Goal: Information Seeking & Learning: Learn about a topic

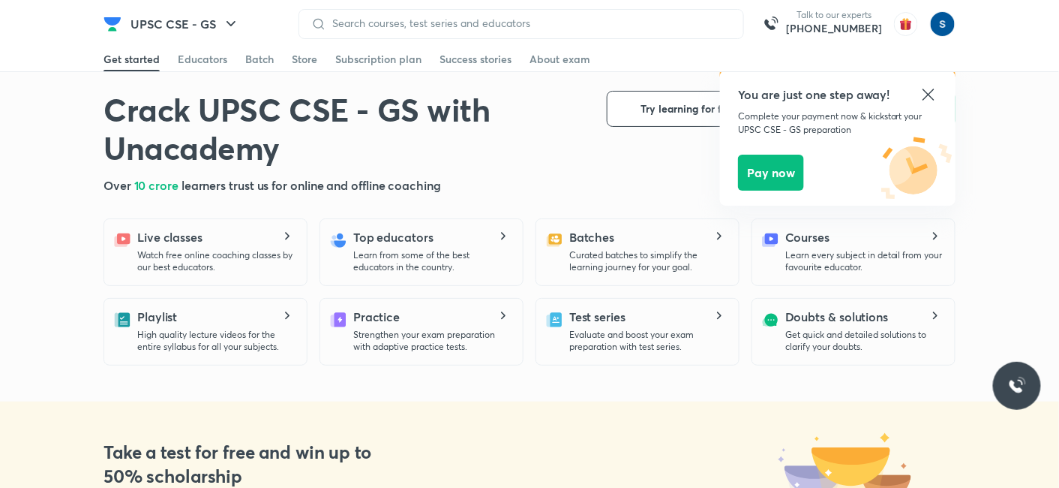
click at [922, 92] on icon at bounding box center [929, 95] width 18 height 18
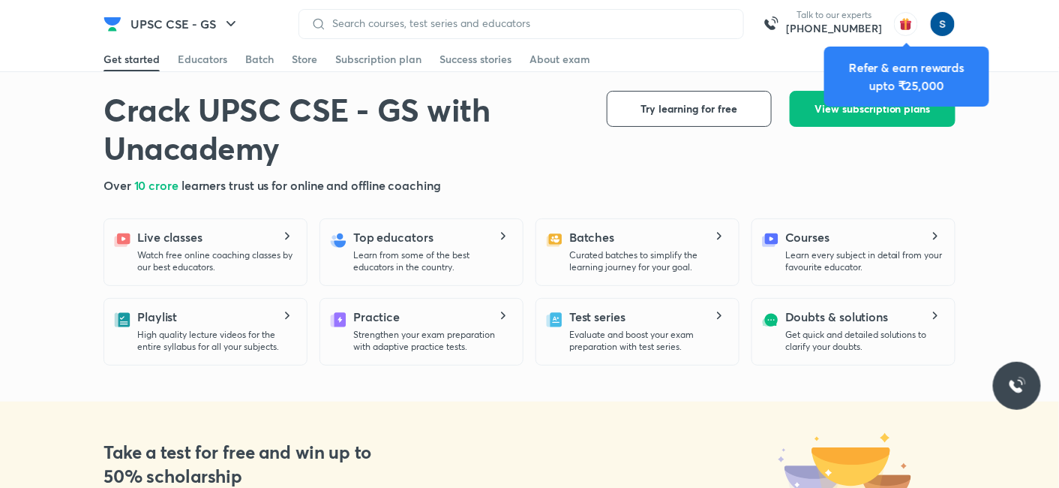
click at [146, 59] on div "Get started" at bounding box center [132, 59] width 56 height 15
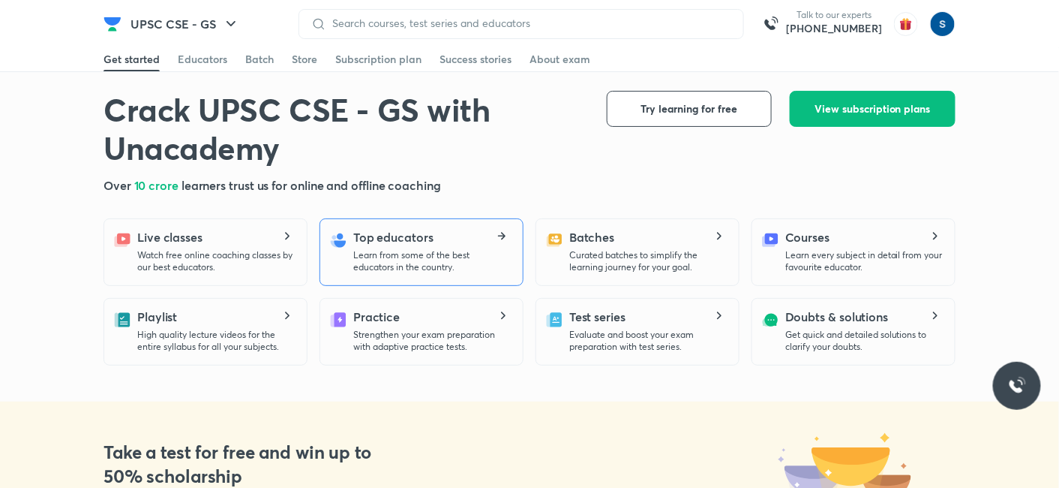
click at [373, 236] on h5 "Top educators" at bounding box center [393, 237] width 80 height 18
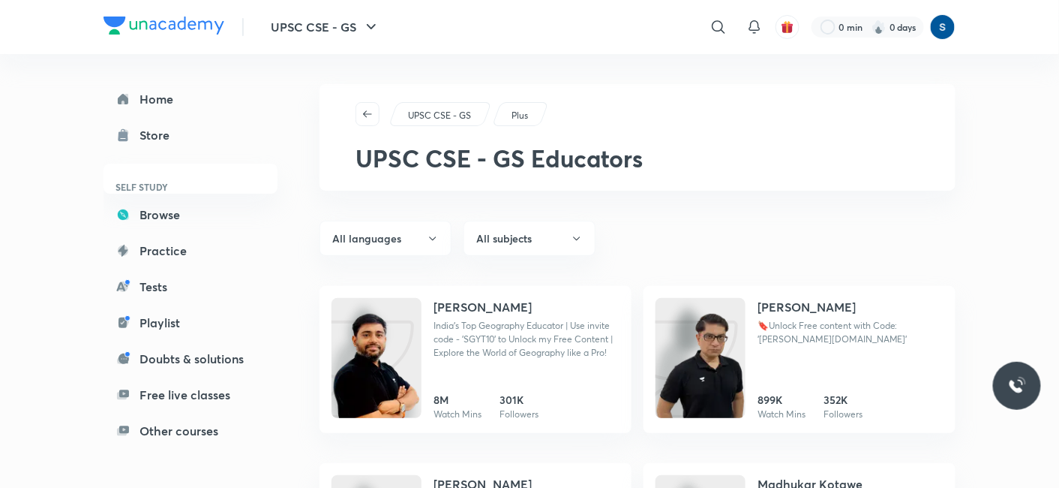
click at [127, 27] on img at bounding box center [164, 26] width 121 height 18
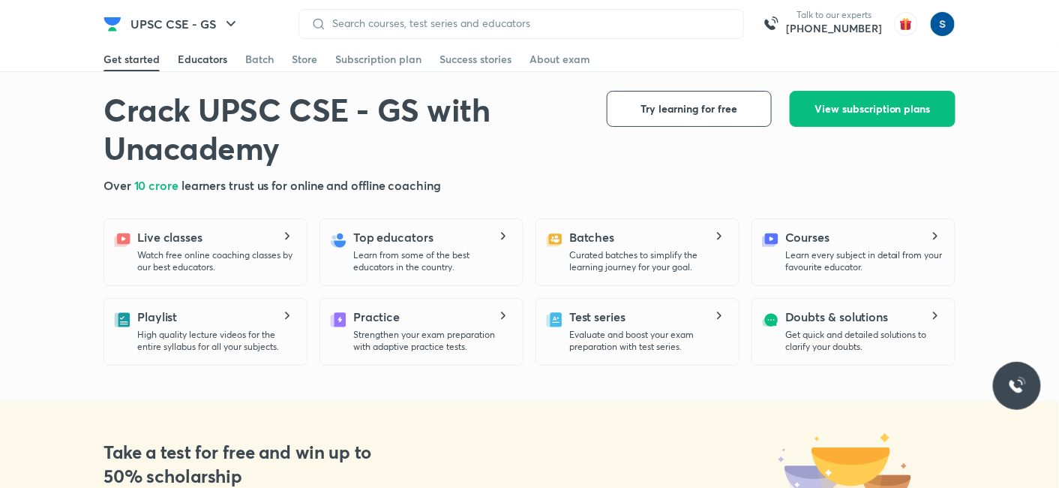
click at [210, 57] on div "Educators" at bounding box center [203, 59] width 50 height 15
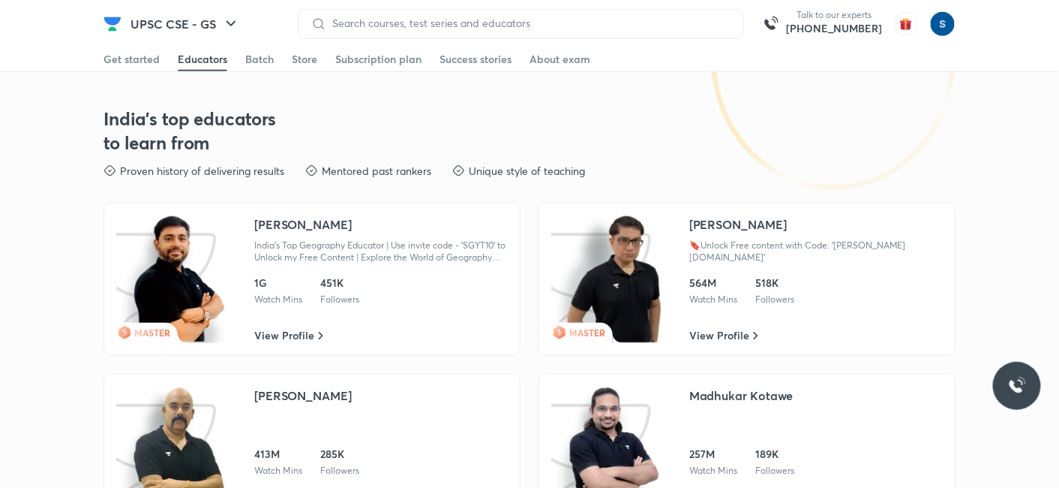
scroll to position [2119, 0]
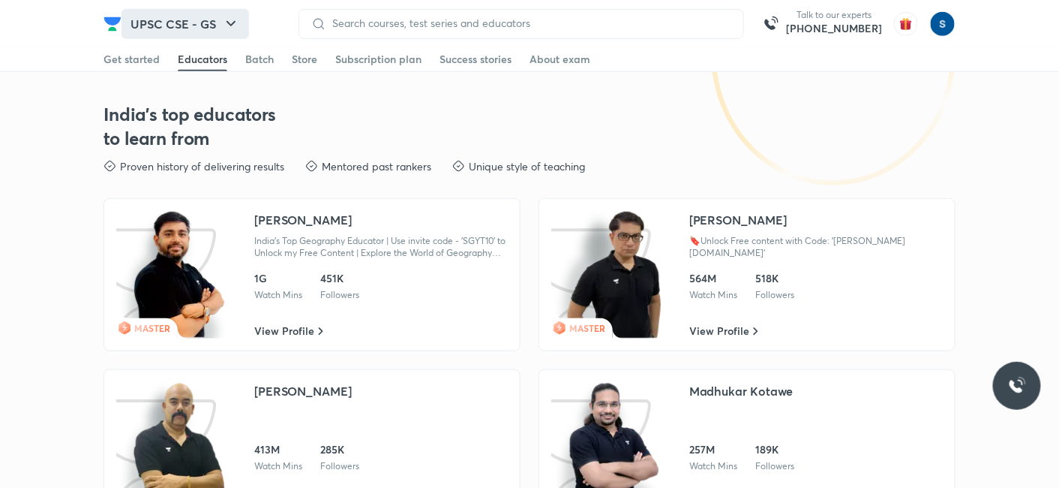
click at [202, 30] on button "UPSC CSE - GS" at bounding box center [186, 24] width 128 height 30
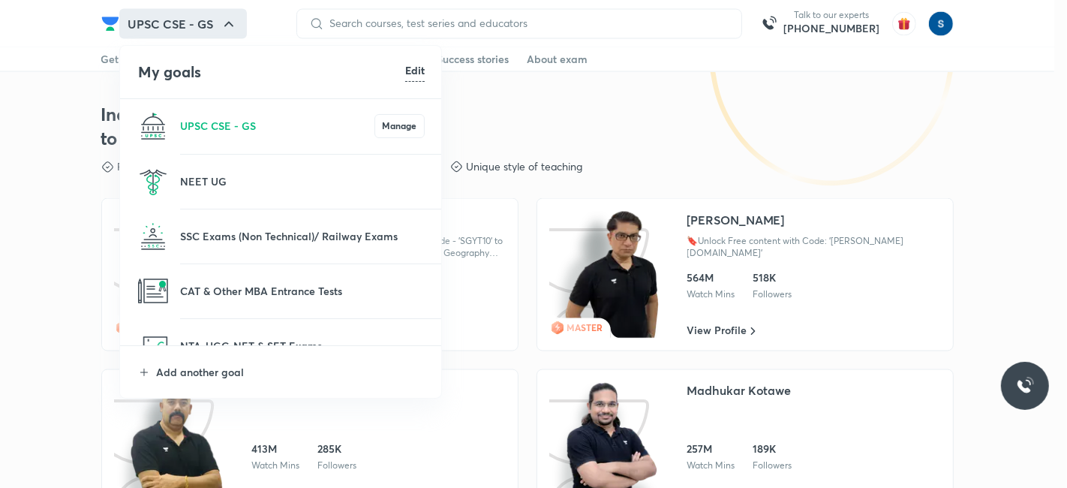
click at [202, 30] on div at bounding box center [533, 244] width 1067 height 488
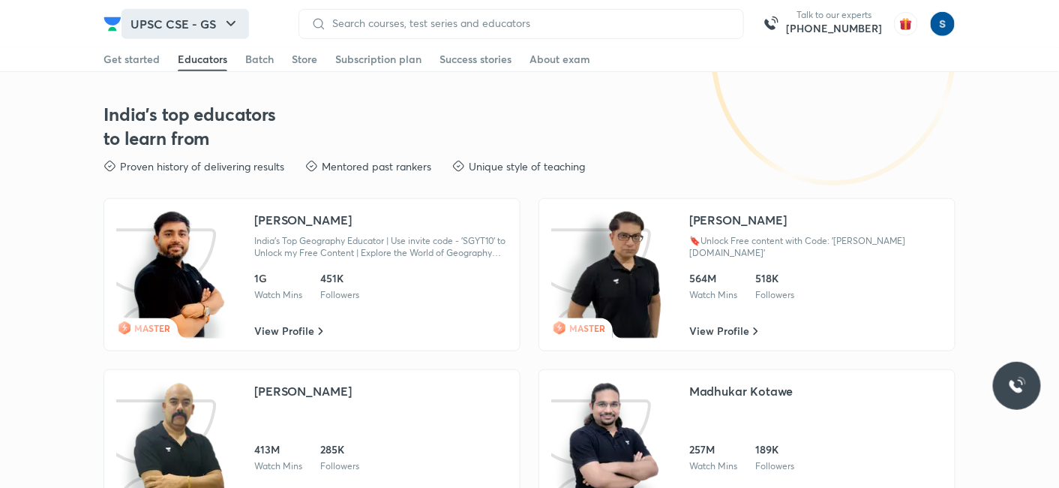
click at [199, 23] on button "UPSC CSE - GS" at bounding box center [186, 24] width 128 height 30
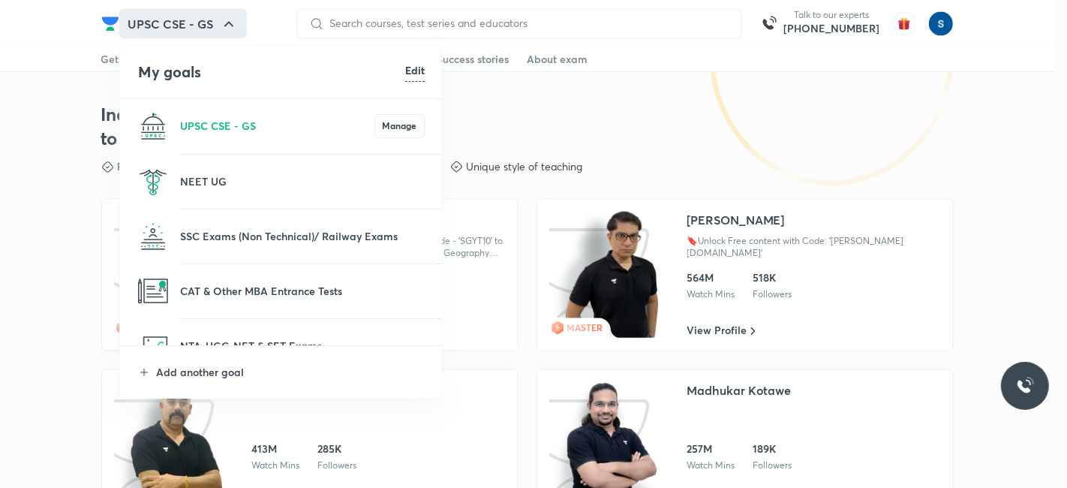
click at [223, 114] on li "UPSC CSE - GS Manage" at bounding box center [281, 126] width 323 height 54
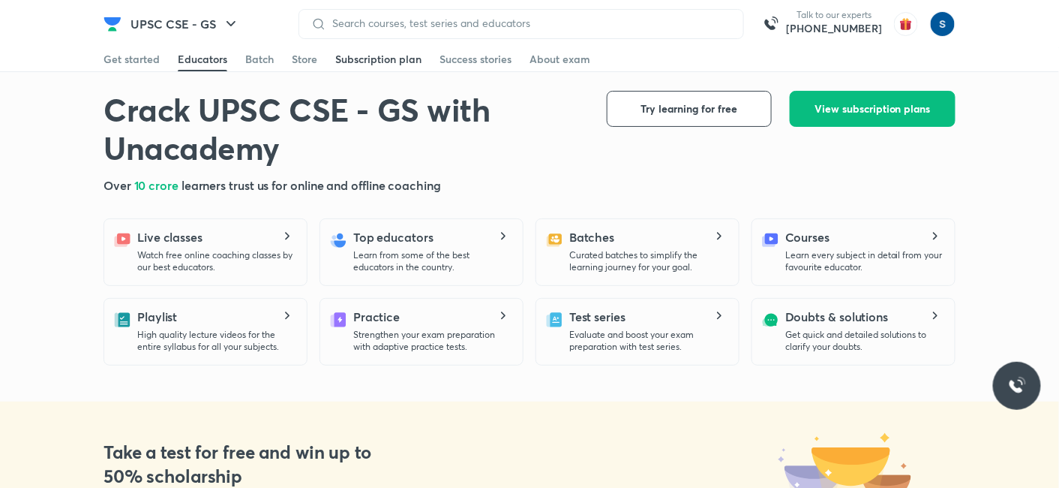
click at [377, 59] on div "Subscription plan" at bounding box center [378, 59] width 86 height 15
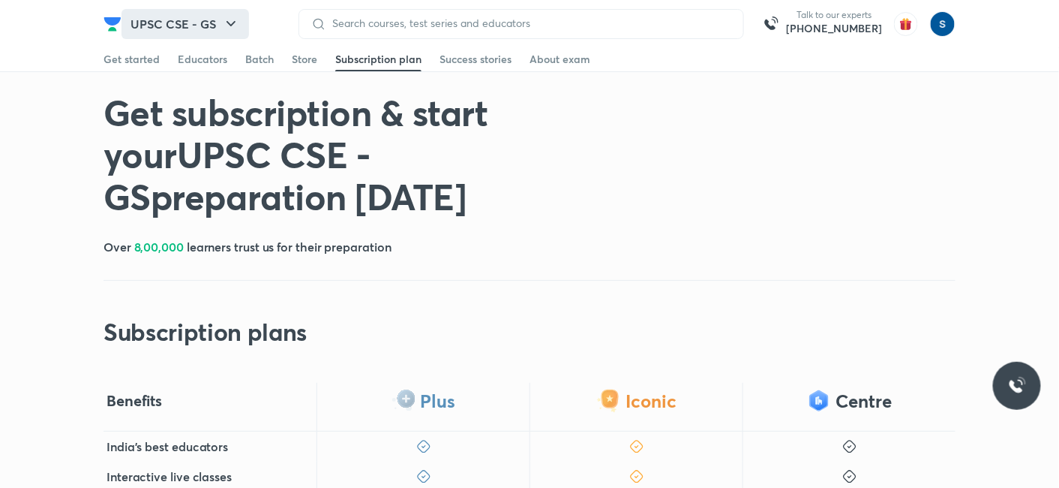
click at [178, 19] on button "UPSC CSE - GS" at bounding box center [186, 24] width 128 height 30
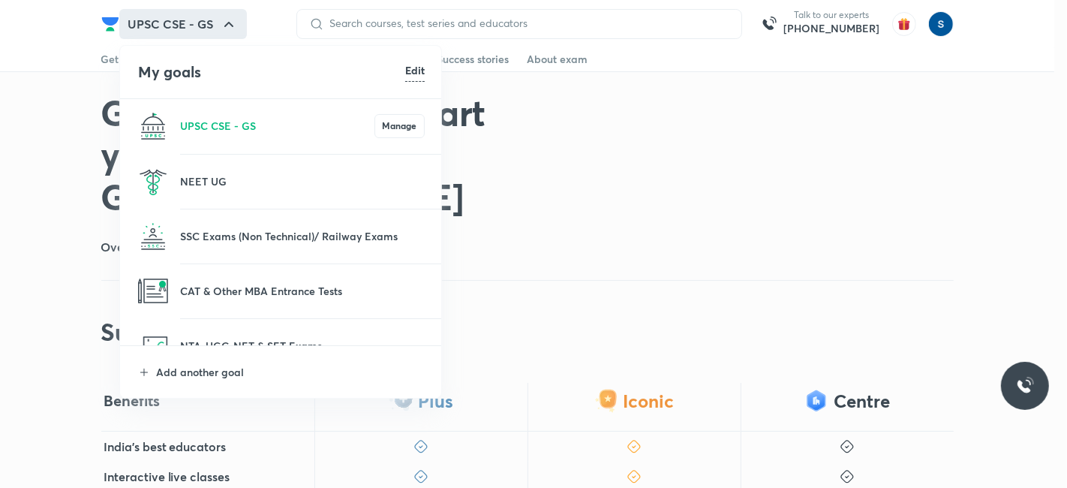
click at [178, 143] on li "UPSC CSE - GS Manage" at bounding box center [281, 126] width 323 height 54
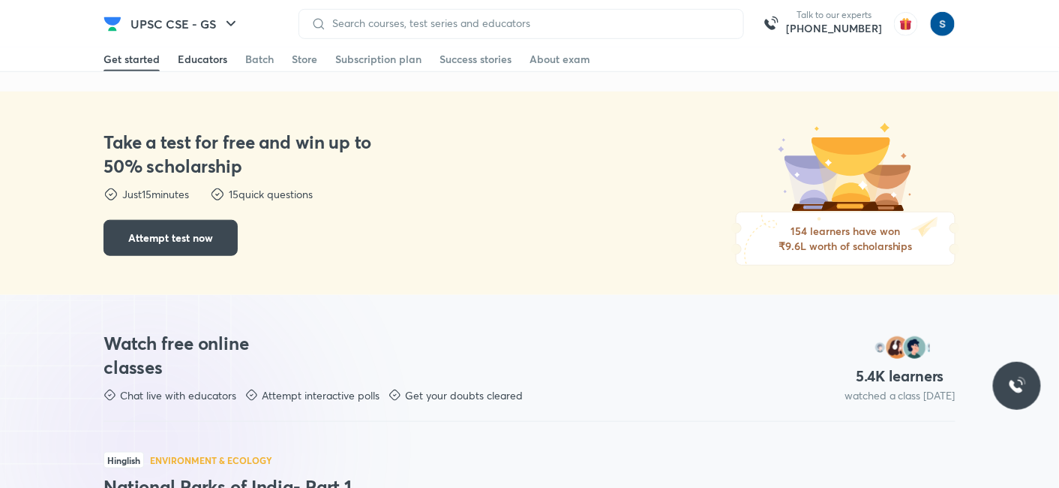
click at [210, 63] on div "Educators" at bounding box center [203, 59] width 50 height 15
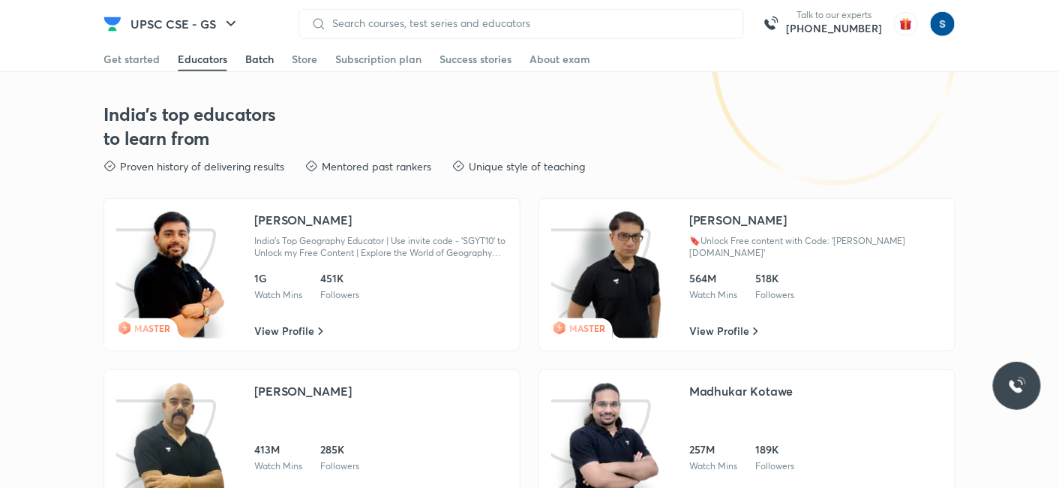
click at [259, 62] on div "Batch" at bounding box center [259, 59] width 29 height 15
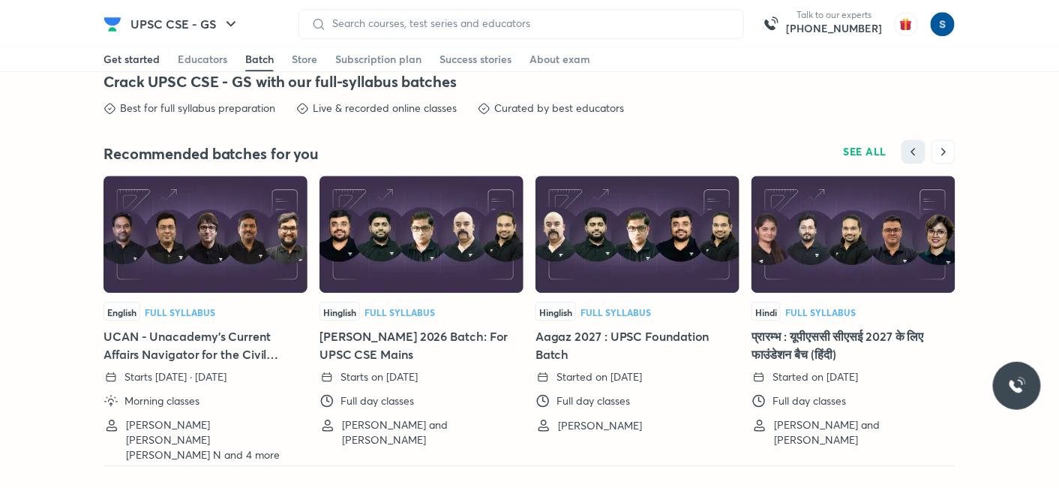
scroll to position [3005, 0]
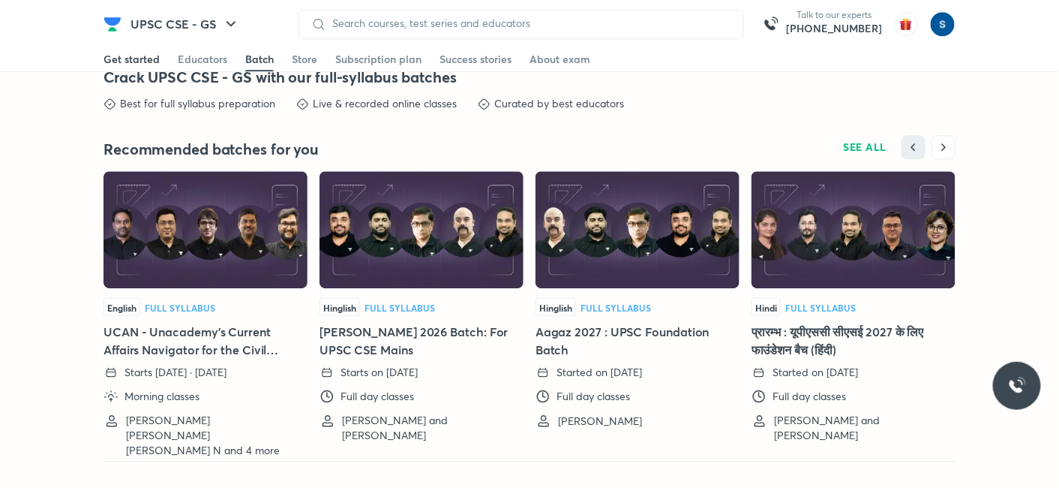
click at [121, 65] on div "Get started" at bounding box center [132, 59] width 56 height 15
drag, startPoint x: 121, startPoint y: 65, endPoint x: 128, endPoint y: 50, distance: 16.8
click at [128, 50] on link "Get started" at bounding box center [132, 59] width 56 height 24
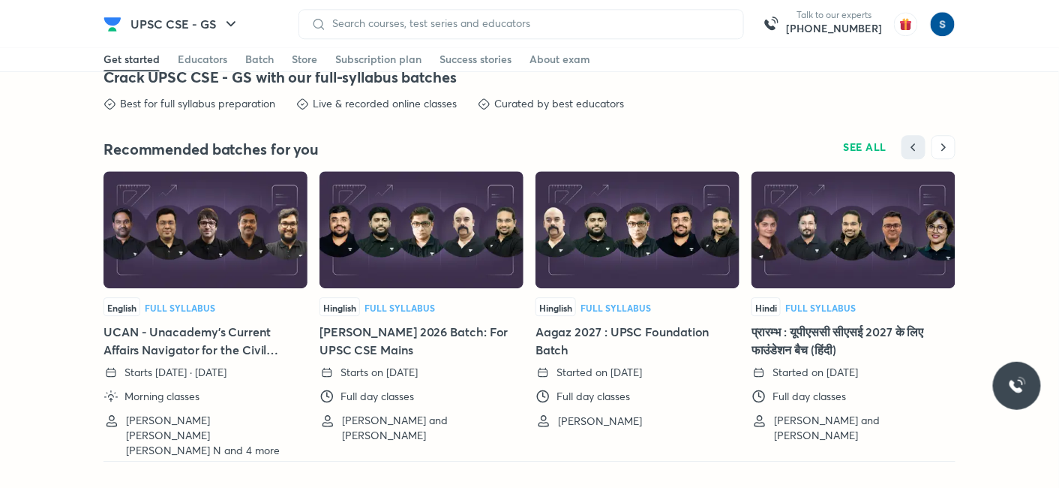
click at [128, 50] on link "Get started" at bounding box center [132, 59] width 56 height 24
click at [128, 57] on div "Get started" at bounding box center [132, 59] width 56 height 15
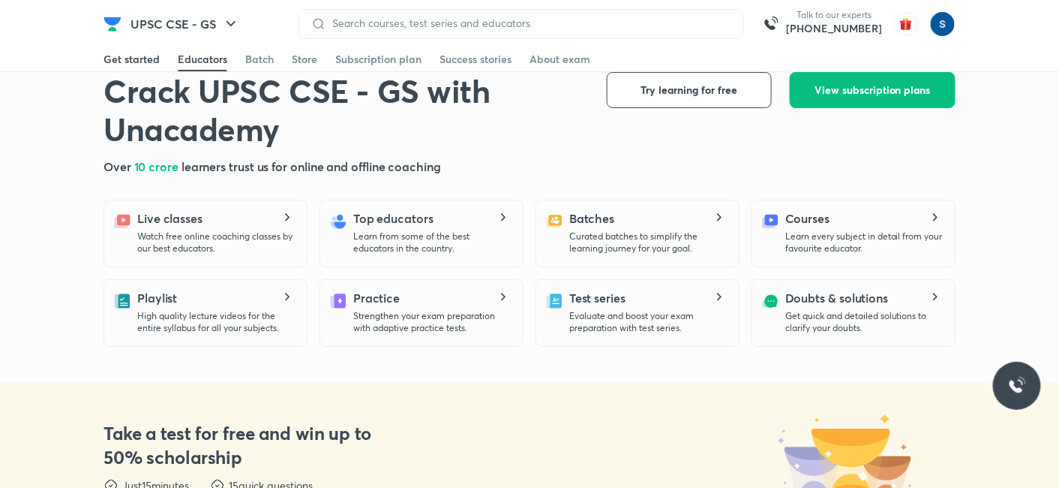
scroll to position [0, 0]
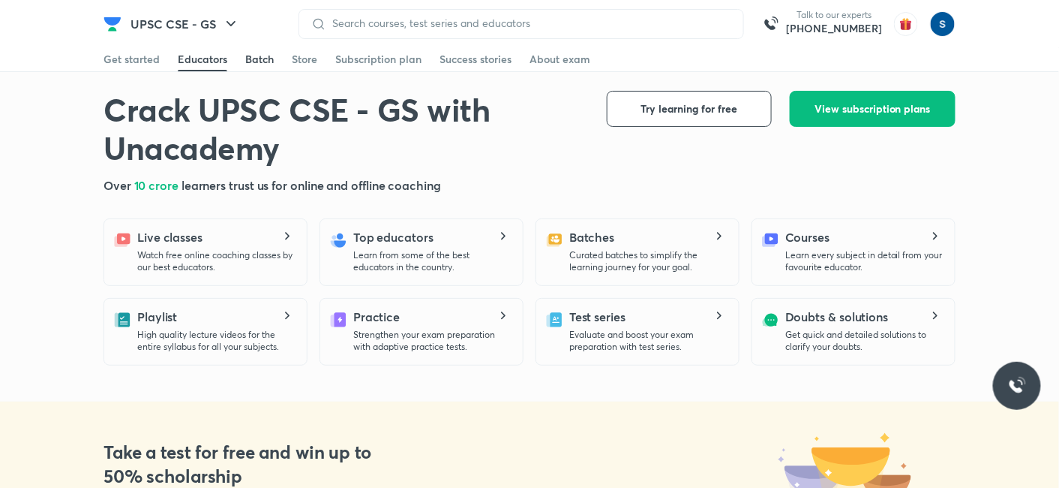
click at [266, 53] on div "Batch" at bounding box center [259, 59] width 29 height 15
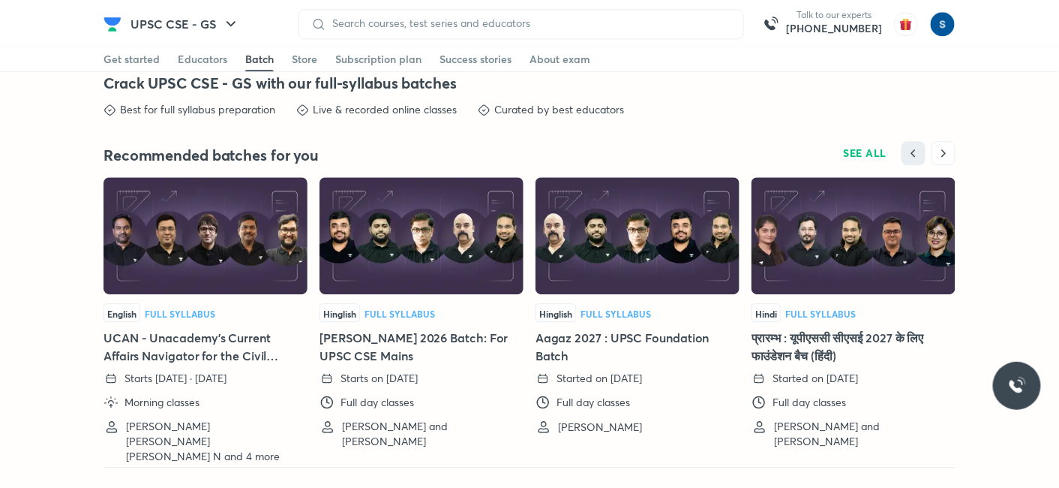
scroll to position [3005, 0]
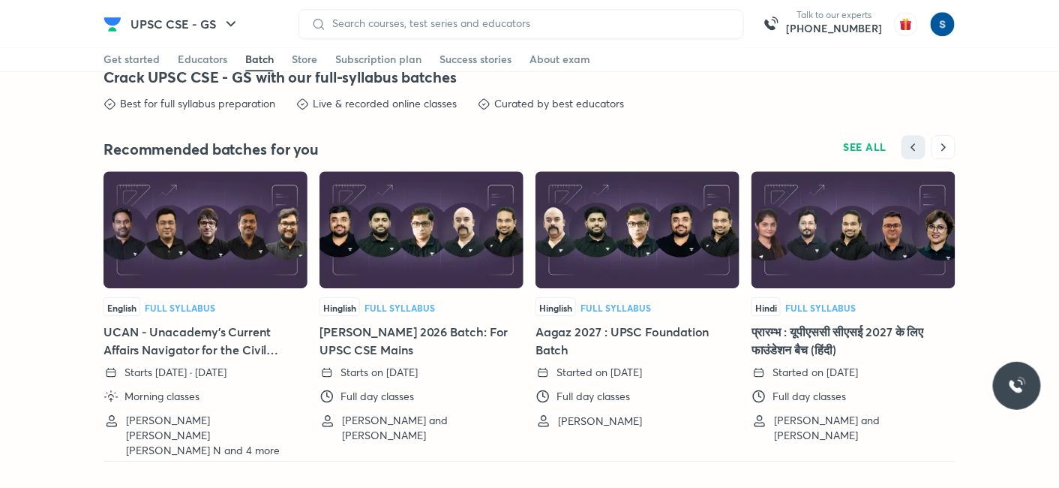
click at [238, 245] on img at bounding box center [206, 229] width 204 height 117
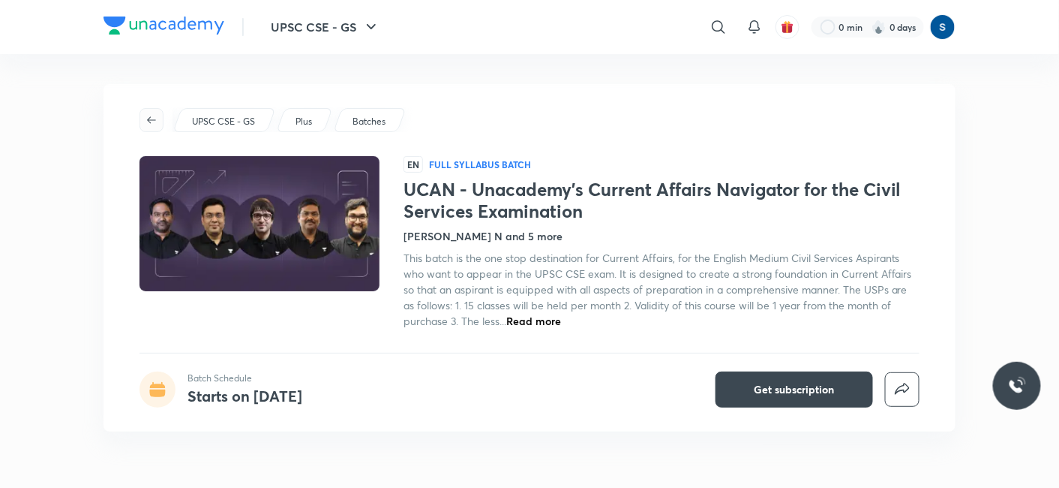
click at [156, 124] on icon "button" at bounding box center [152, 120] width 12 height 12
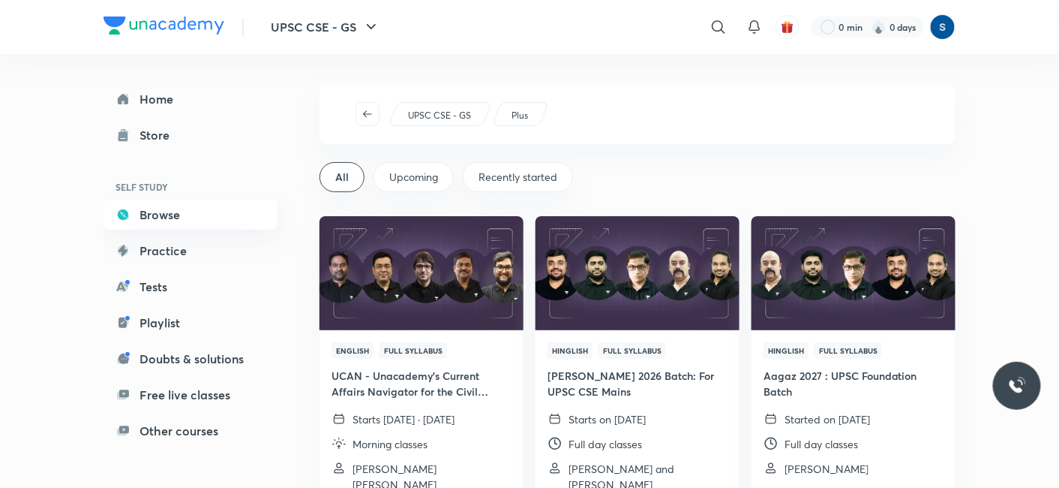
click at [210, 219] on link "Browse" at bounding box center [191, 215] width 174 height 30
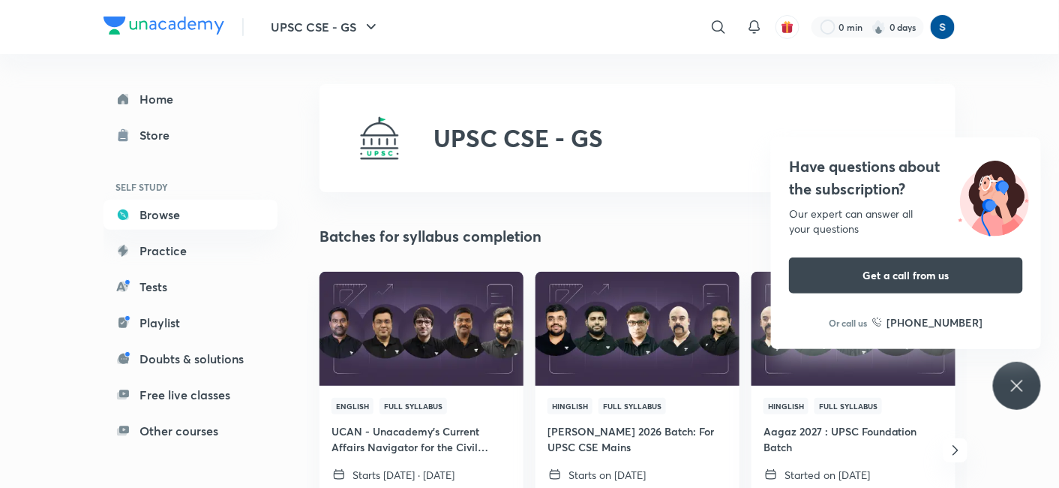
click at [581, 230] on div "Batches for syllabus completion SEE ALL" at bounding box center [638, 236] width 636 height 23
click at [308, 48] on div "UPSC CSE - GS ​ 0 min 0 days" at bounding box center [530, 27] width 852 height 54
